Goal: Task Accomplishment & Management: Manage account settings

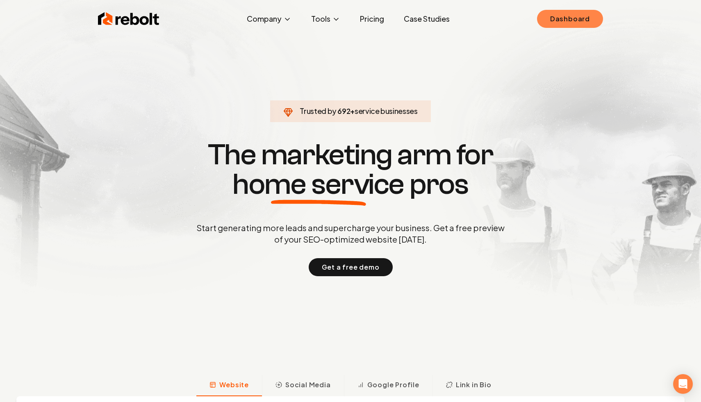
click at [566, 16] on link "Dashboard" at bounding box center [570, 19] width 66 height 18
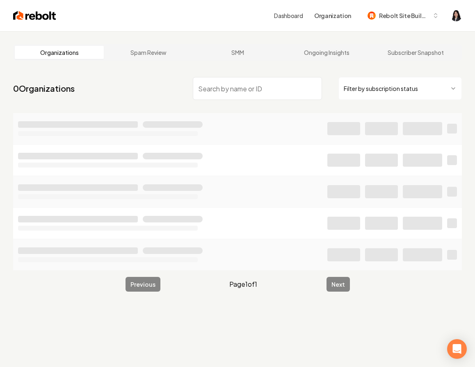
click at [413, 89] on html "Dashboard Organization Rebolt Site Builder Organizations Spam Review SMM Ongoin…" at bounding box center [237, 183] width 475 height 367
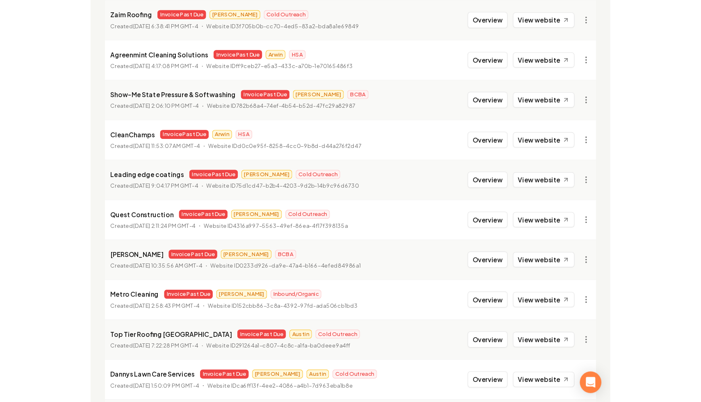
scroll to position [732, 0]
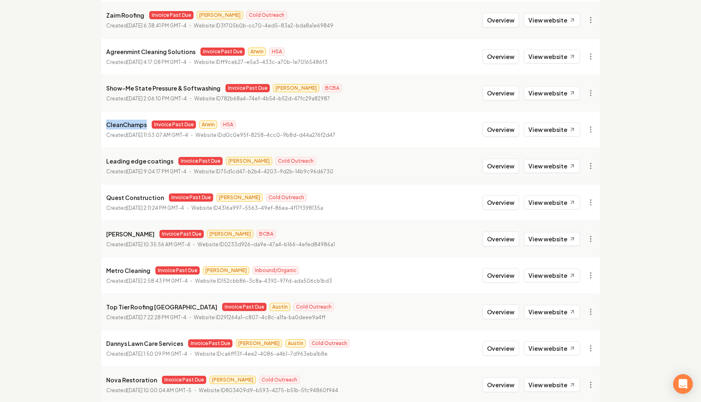
drag, startPoint x: 145, startPoint y: 127, endPoint x: 98, endPoint y: 127, distance: 46.8
copy p "CleanChamps"
click at [572, 201] on link "View in Stripe" at bounding box center [571, 200] width 52 height 13
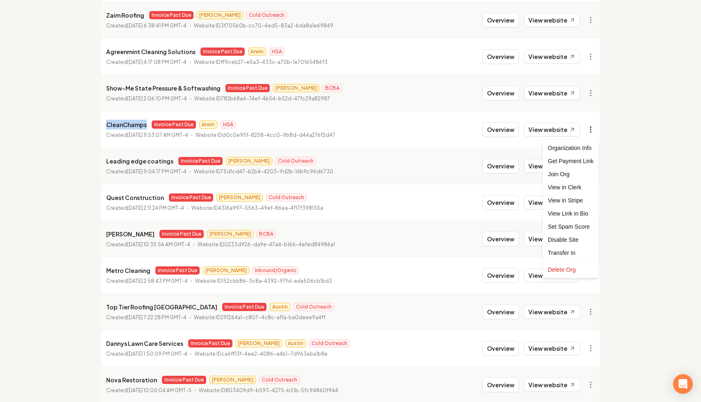
click at [579, 190] on link "View in Clerk" at bounding box center [571, 187] width 52 height 13
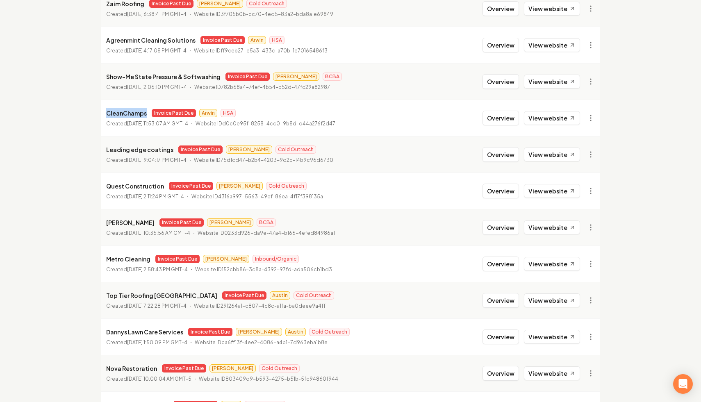
scroll to position [746, 0]
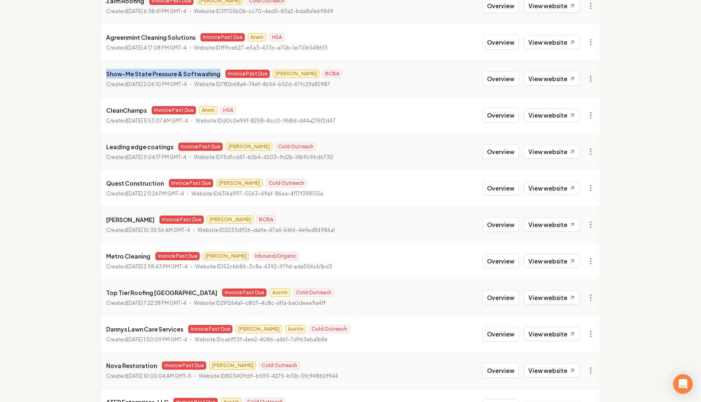
drag, startPoint x: 218, startPoint y: 75, endPoint x: 102, endPoint y: 74, distance: 116.1
click at [102, 74] on li "Show-Me State Pressure & Softwashing Invoice Past Due [PERSON_NAME] BCBA Create…" at bounding box center [350, 78] width 499 height 37
copy p "Show-Me State Pressure & Softwashing"
click at [573, 151] on link "View in Stripe" at bounding box center [571, 149] width 52 height 13
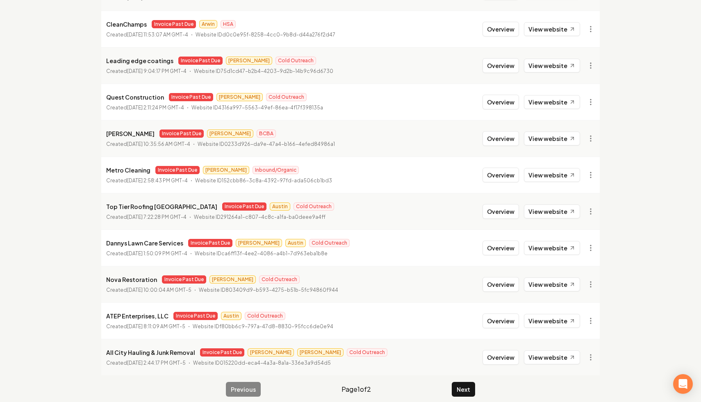
scroll to position [840, 0]
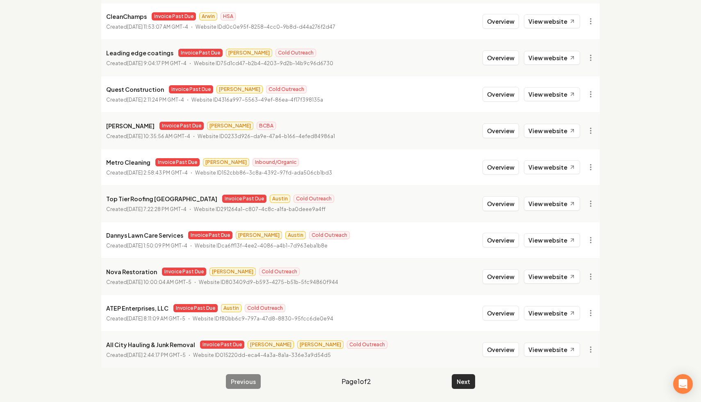
click at [462, 381] on button "Next" at bounding box center [463, 381] width 23 height 15
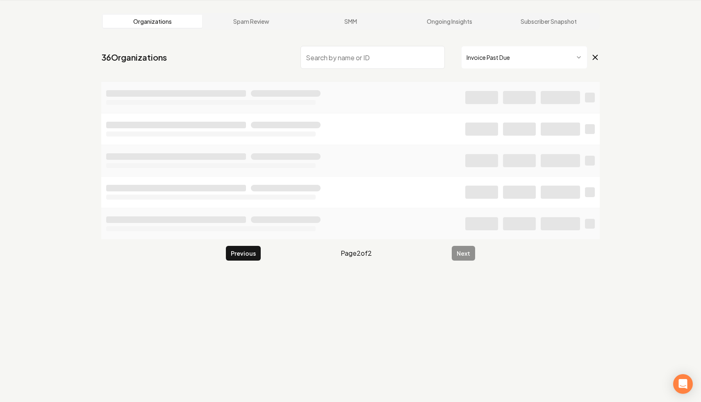
scroll to position [31, 0]
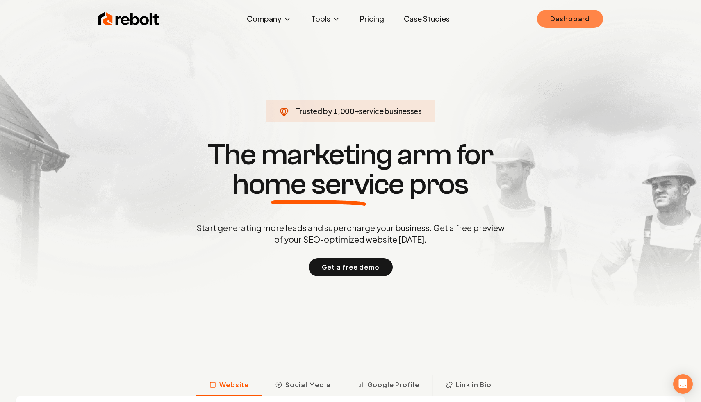
click at [554, 18] on link "Dashboard" at bounding box center [570, 19] width 66 height 18
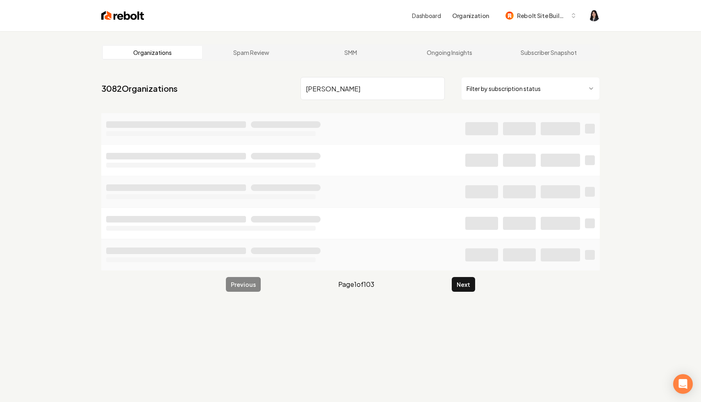
type input "james g"
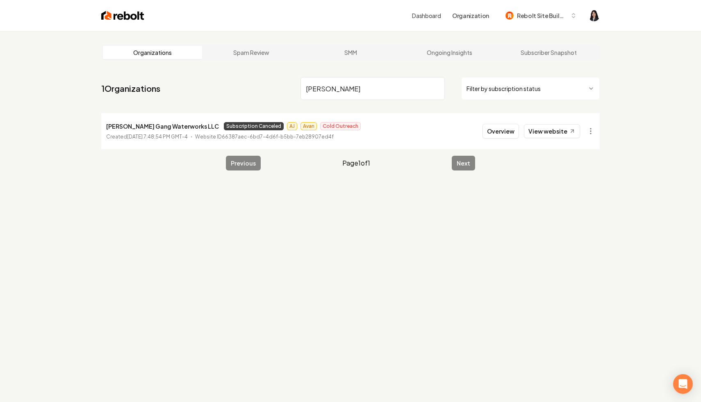
click at [580, 137] on div "Overview View website" at bounding box center [532, 131] width 98 height 15
click at [589, 136] on html "Dashboard Organization Rebolt Site Builder Organizations Spam Review SMM Ongoin…" at bounding box center [350, 201] width 701 height 402
click at [584, 203] on link "View in Stripe" at bounding box center [571, 202] width 52 height 13
click at [590, 130] on html "Dashboard Organization Rebolt Site Builder Organizations Spam Review SMM Ongoin…" at bounding box center [350, 201] width 701 height 402
click at [582, 203] on link "View in Stripe" at bounding box center [571, 202] width 52 height 13
